Goal: Transaction & Acquisition: Purchase product/service

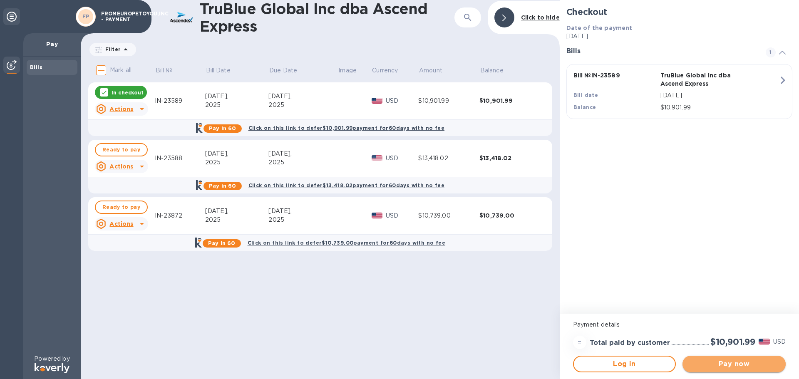
click at [720, 358] on button "Pay now" at bounding box center [733, 364] width 103 height 17
click at [620, 369] on button "Log in" at bounding box center [624, 364] width 103 height 17
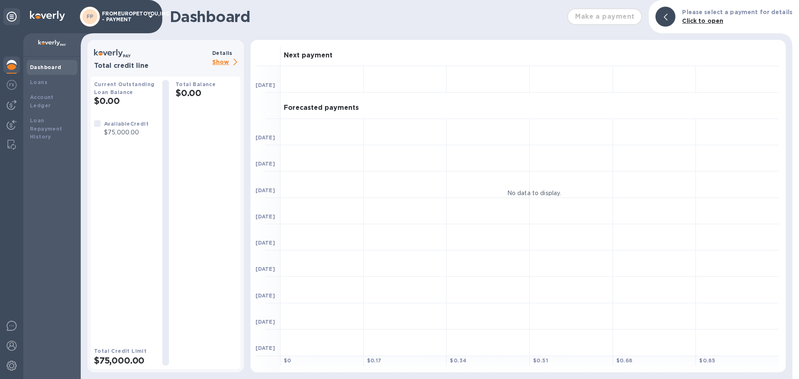
click at [227, 18] on h1 "Dashboard" at bounding box center [366, 16] width 393 height 17
click at [310, 53] on h3 "Next payment" at bounding box center [308, 56] width 49 height 8
click at [221, 63] on p "Show" at bounding box center [226, 62] width 28 height 10
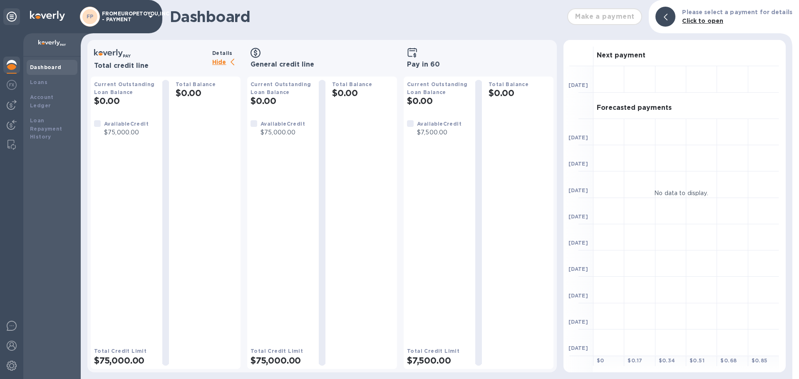
click at [10, 65] on img at bounding box center [12, 65] width 10 height 10
click at [35, 84] on b "Loans" at bounding box center [38, 82] width 17 height 6
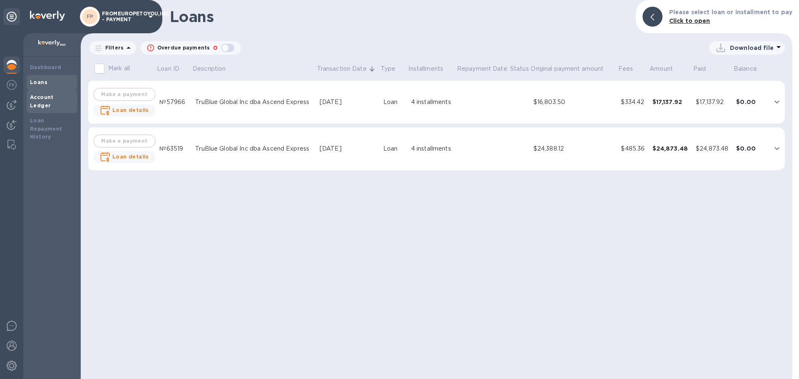
click at [38, 97] on b "Account Ledger" at bounding box center [42, 101] width 24 height 15
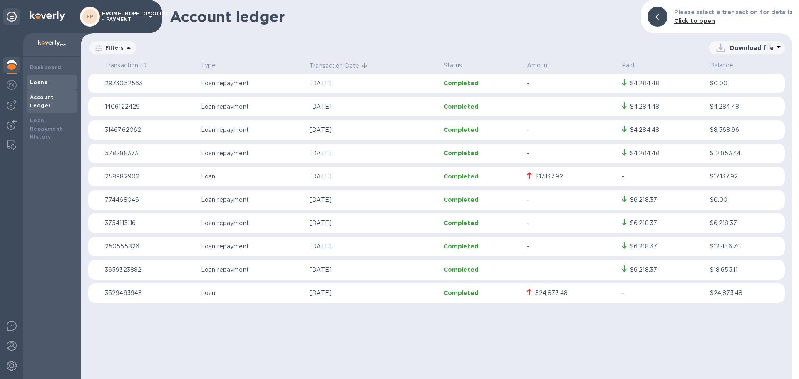
click at [40, 76] on div "Loans" at bounding box center [52, 82] width 51 height 15
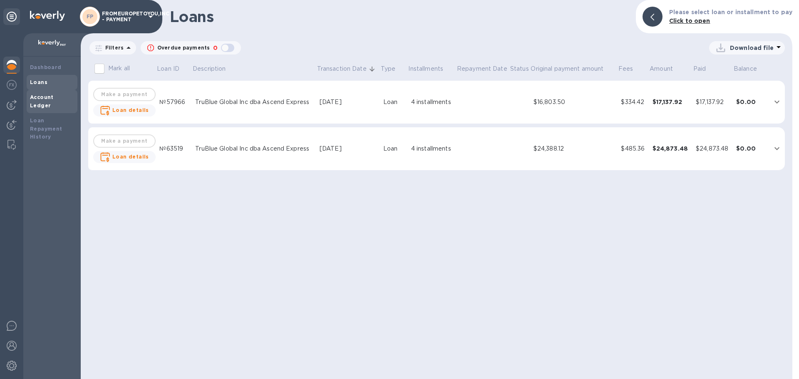
click at [42, 94] on b "Account Ledger" at bounding box center [42, 101] width 24 height 15
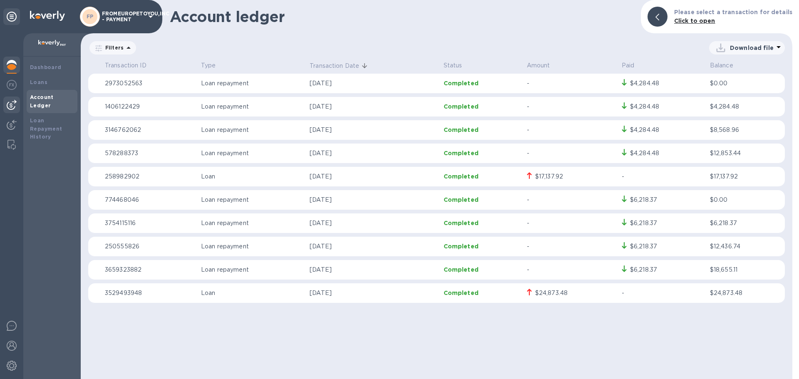
click at [12, 102] on img at bounding box center [12, 105] width 10 height 10
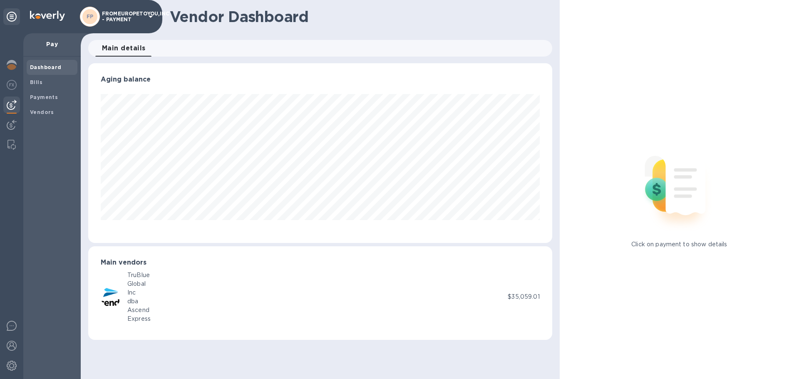
scroll to position [180, 464]
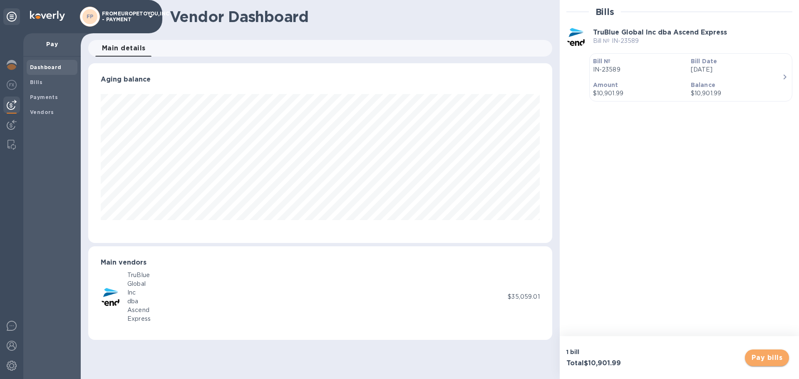
click at [774, 363] on button "Pay bills" at bounding box center [767, 358] width 44 height 17
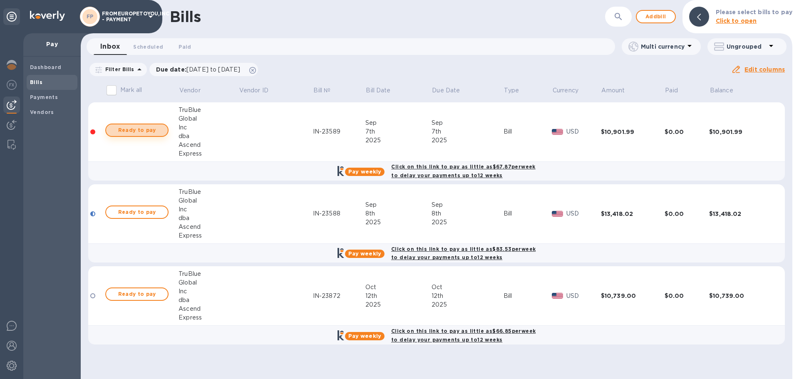
click at [140, 132] on span "Ready to pay" at bounding box center [137, 130] width 48 height 10
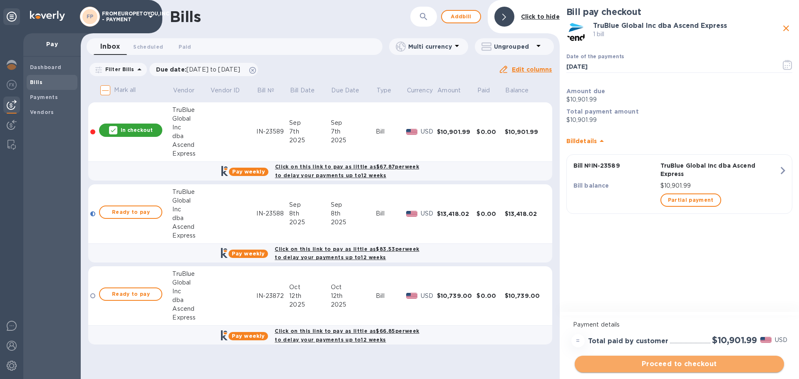
click at [658, 359] on span "Proceed to checkout" at bounding box center [679, 364] width 196 height 10
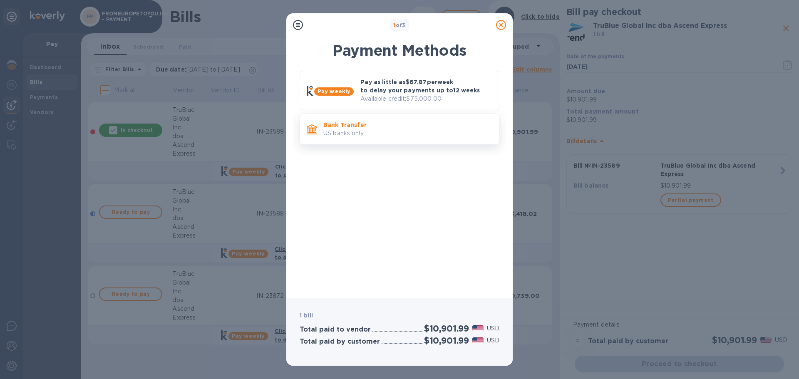
click at [388, 131] on p "US banks only." at bounding box center [407, 133] width 169 height 9
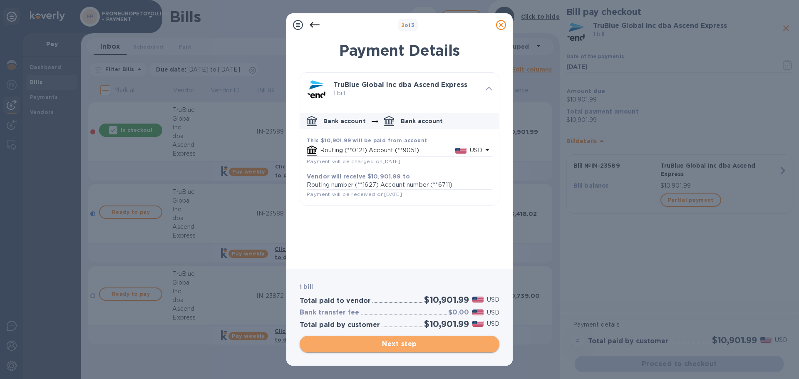
click at [420, 344] on span "Next step" at bounding box center [399, 344] width 186 height 10
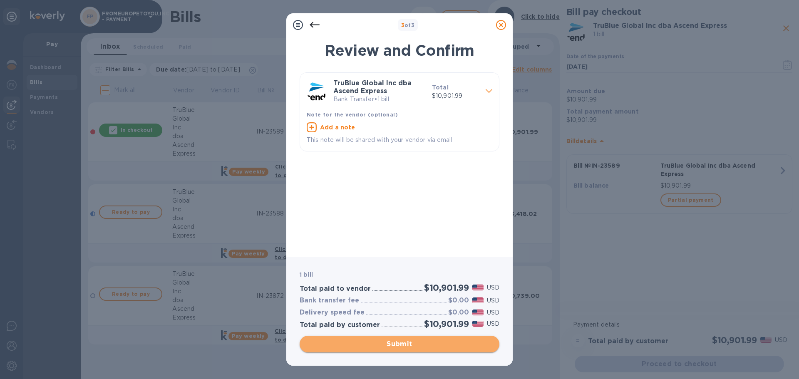
click at [405, 343] on span "Submit" at bounding box center [399, 344] width 186 height 10
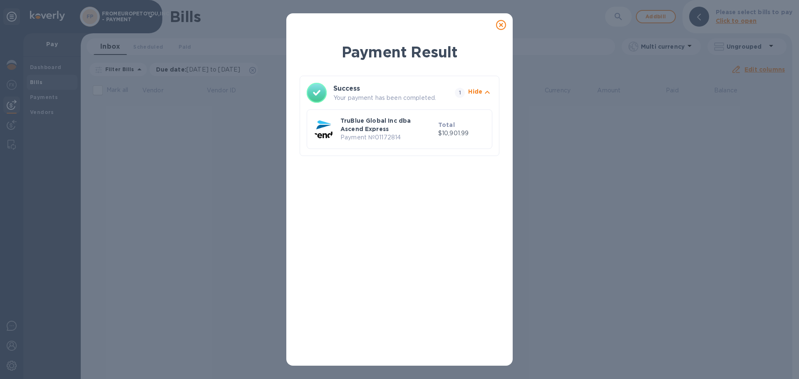
click at [505, 23] on icon at bounding box center [501, 25] width 10 height 10
